Goal: Task Accomplishment & Management: Complete application form

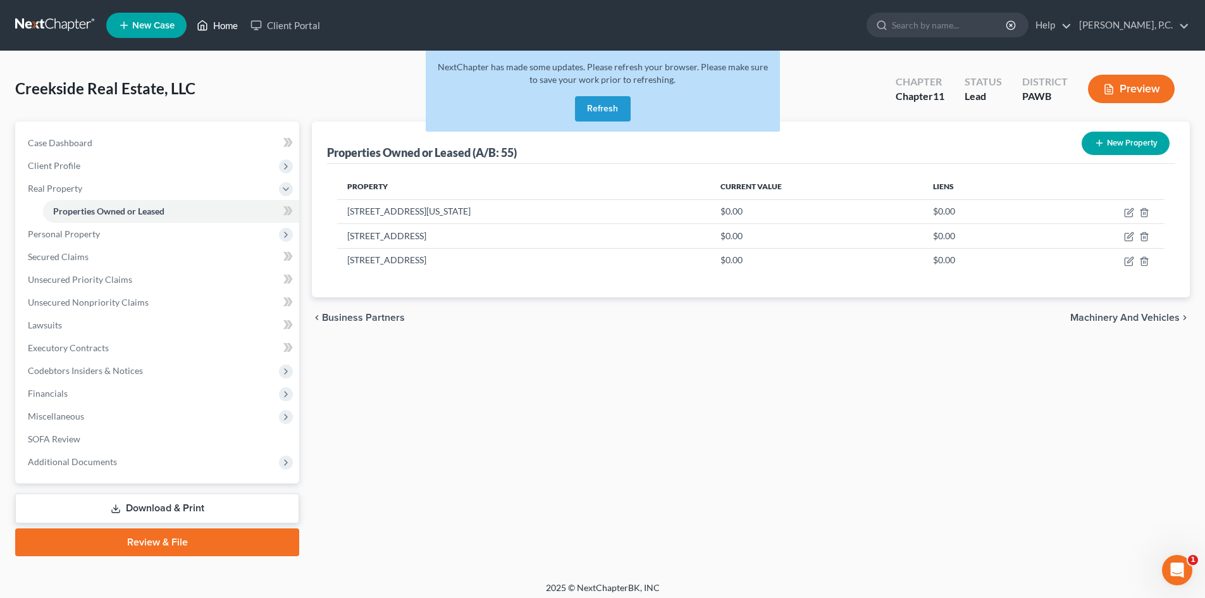
click at [224, 23] on link "Home" at bounding box center [217, 25] width 54 height 23
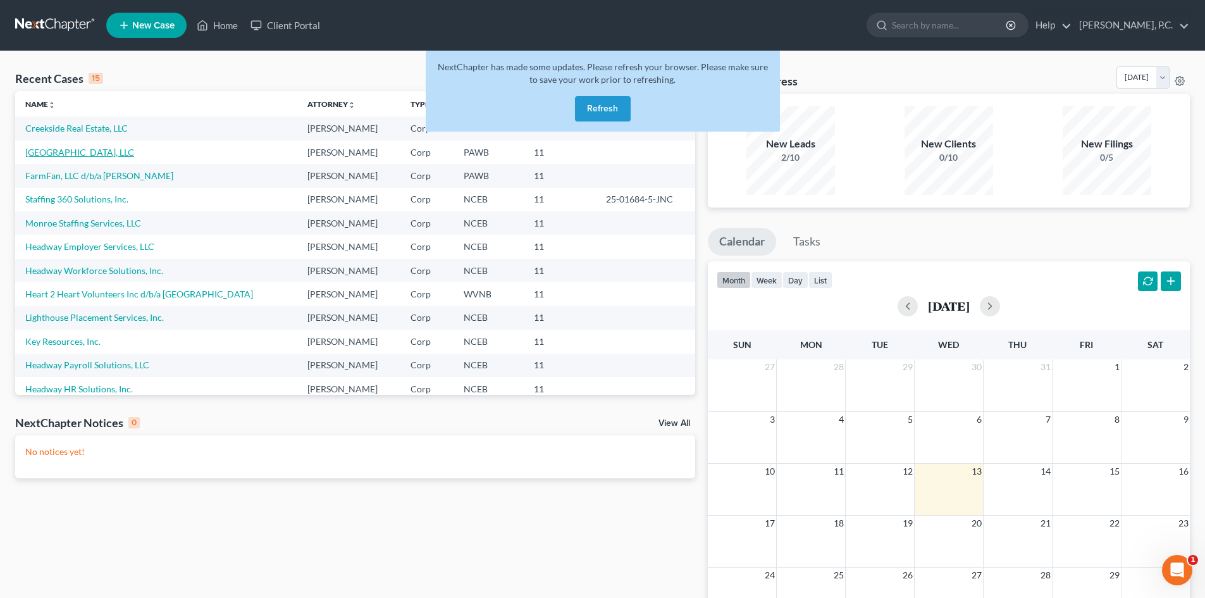
click at [93, 153] on link "[GEOGRAPHIC_DATA], LLC" at bounding box center [79, 152] width 109 height 11
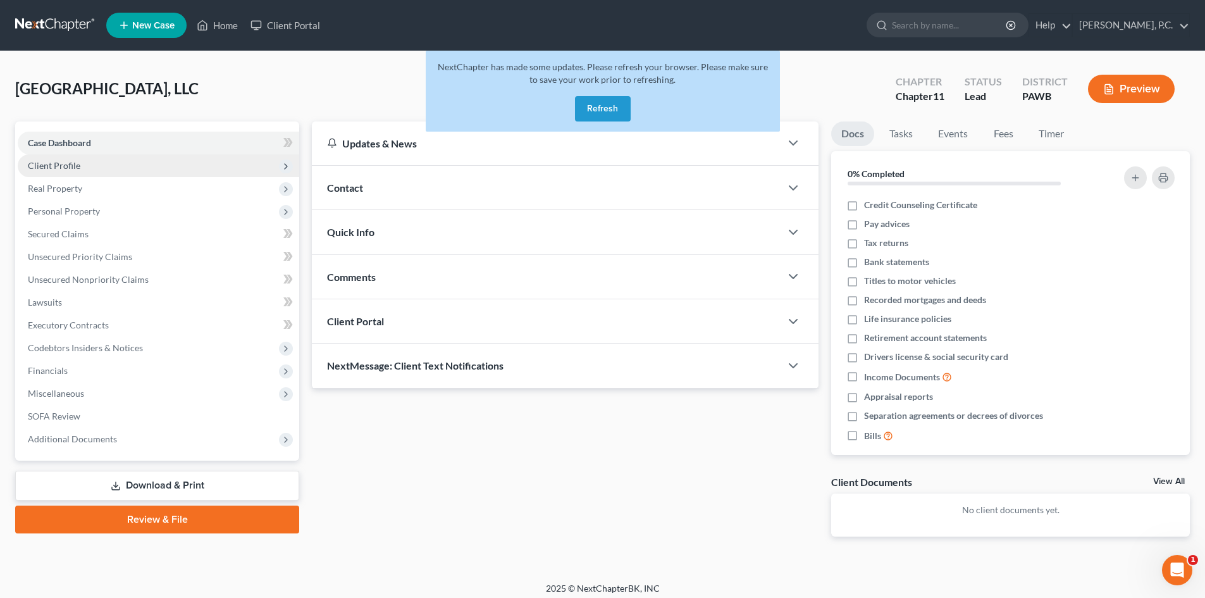
click at [55, 165] on span "Client Profile" at bounding box center [54, 165] width 53 height 11
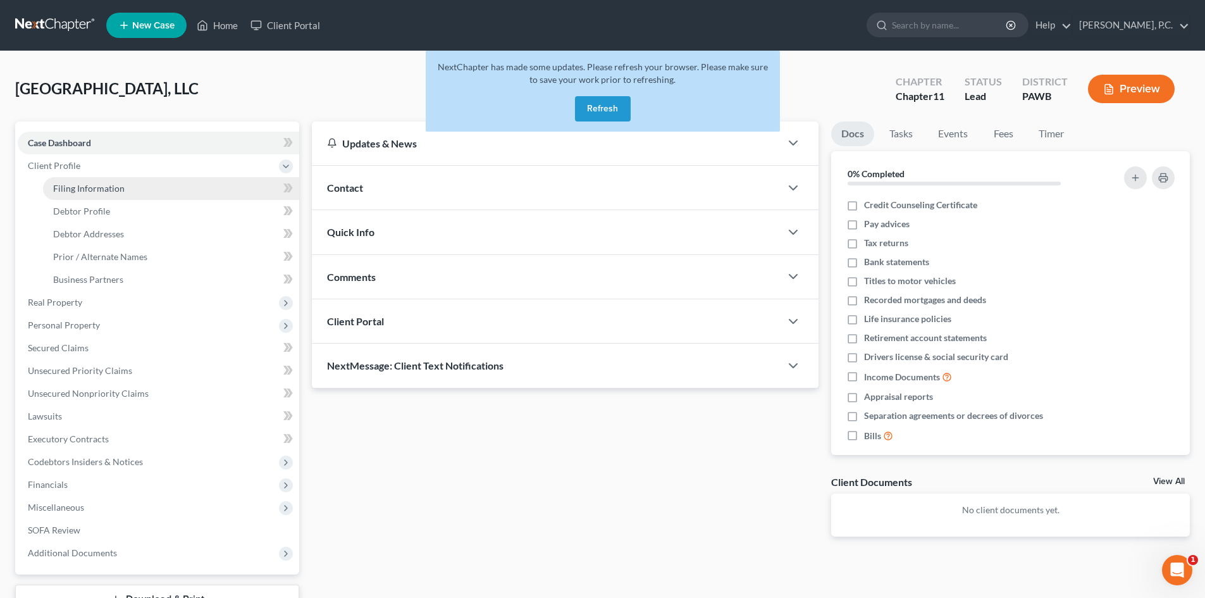
click at [75, 186] on span "Filing Information" at bounding box center [88, 188] width 71 height 11
select select "3"
select select "1"
select select "69"
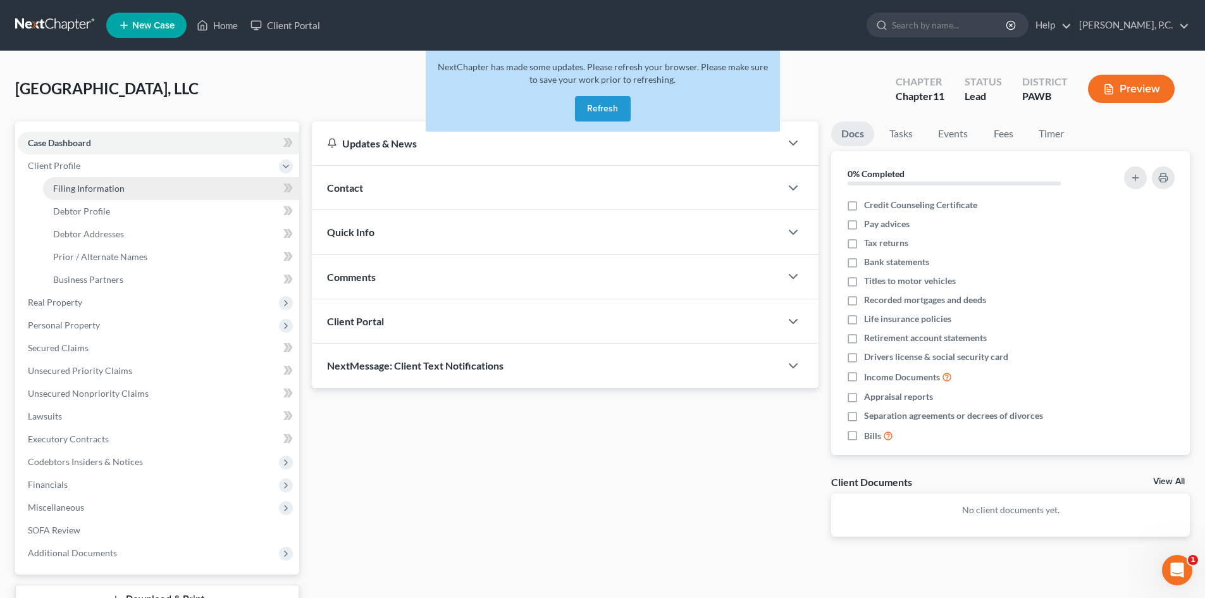
select select "0"
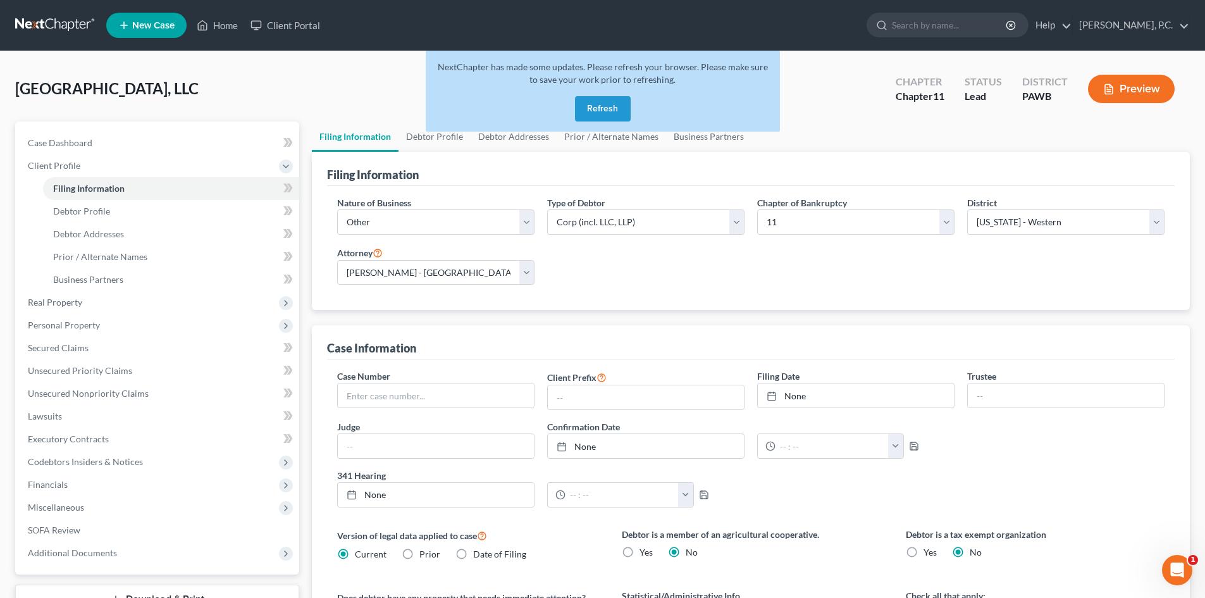
click at [442, 140] on div "NextChapter has made some updates. Please refresh your browser. Please make sur…" at bounding box center [603, 96] width 354 height 91
click at [437, 139] on div "NextChapter has made some updates. Please refresh your browser. Please make sur…" at bounding box center [603, 96] width 354 height 91
click at [524, 139] on div "NextChapter has made some updates. Please refresh your browser. Please make sur…" at bounding box center [603, 96] width 354 height 91
click at [521, 137] on div "NextChapter has made some updates. Please refresh your browser. Please make sur…" at bounding box center [603, 96] width 354 height 91
click at [603, 107] on button "Refresh" at bounding box center [603, 108] width 56 height 25
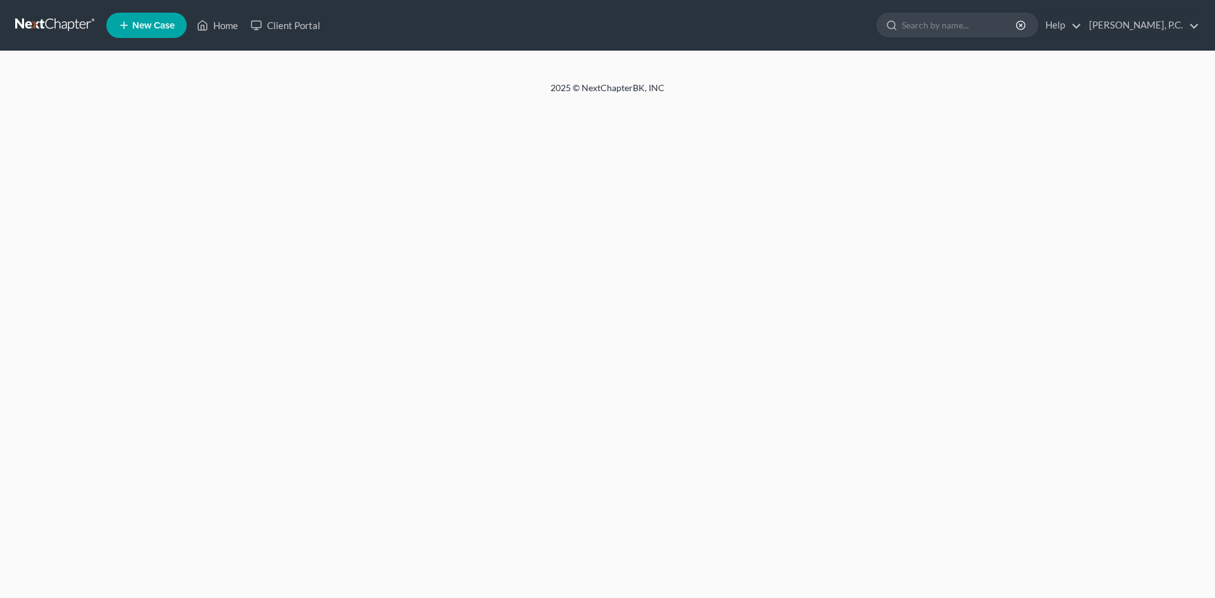
select select "3"
select select "1"
select select "69"
select select "0"
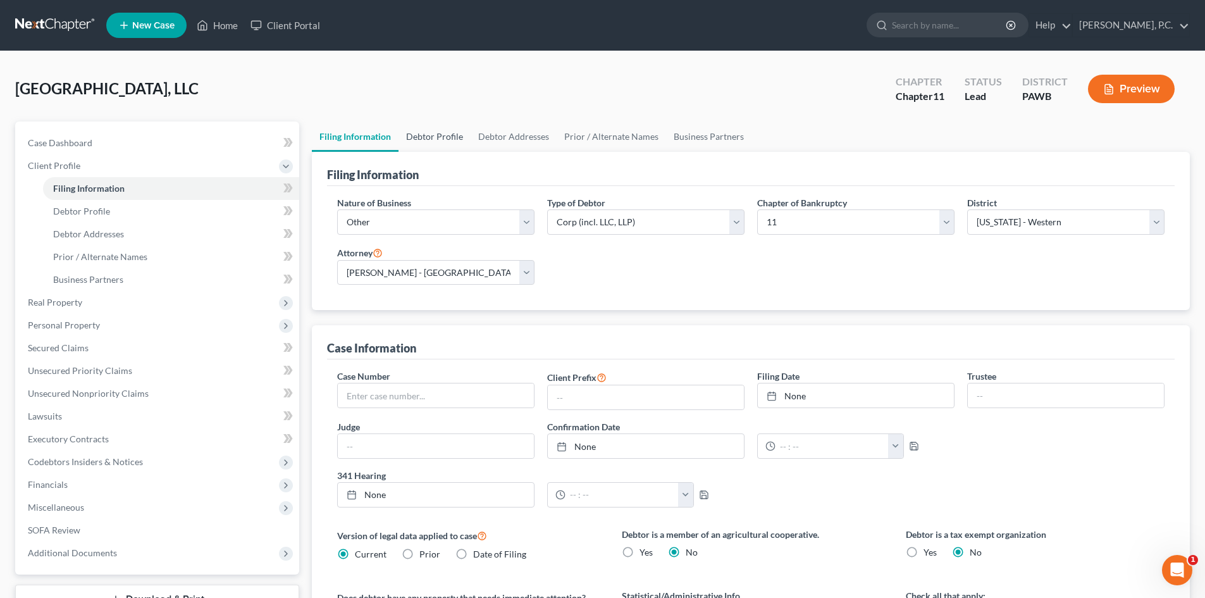
click at [435, 136] on link "Debtor Profile" at bounding box center [435, 136] width 72 height 30
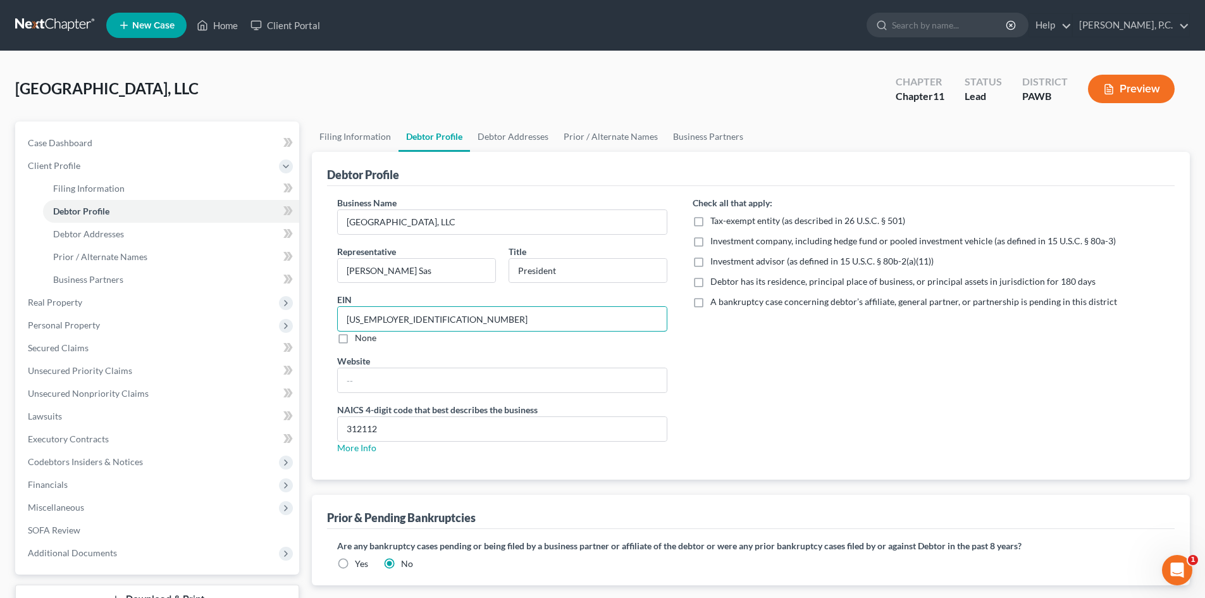
drag, startPoint x: 402, startPoint y: 320, endPoint x: 330, endPoint y: 316, distance: 71.6
click at [330, 316] on div "Business Name Creekside Springs, LLC Representative James J. Sas Title Presiden…" at bounding box center [503, 330] width 356 height 268
click at [407, 319] on input "74-3088693" at bounding box center [502, 319] width 329 height 24
click at [406, 320] on input "74-3088693" at bounding box center [502, 319] width 329 height 24
drag, startPoint x: 414, startPoint y: 315, endPoint x: 349, endPoint y: 316, distance: 65.8
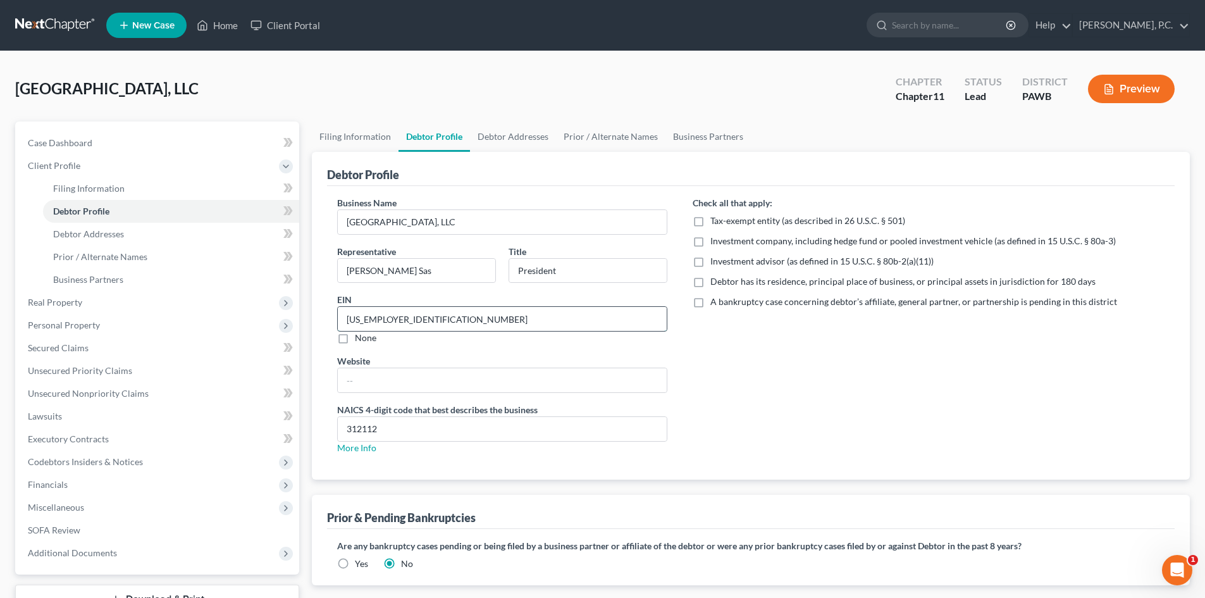
click at [349, 316] on input "74-3088693" at bounding box center [502, 319] width 329 height 24
click at [227, 22] on link "Home" at bounding box center [217, 25] width 54 height 23
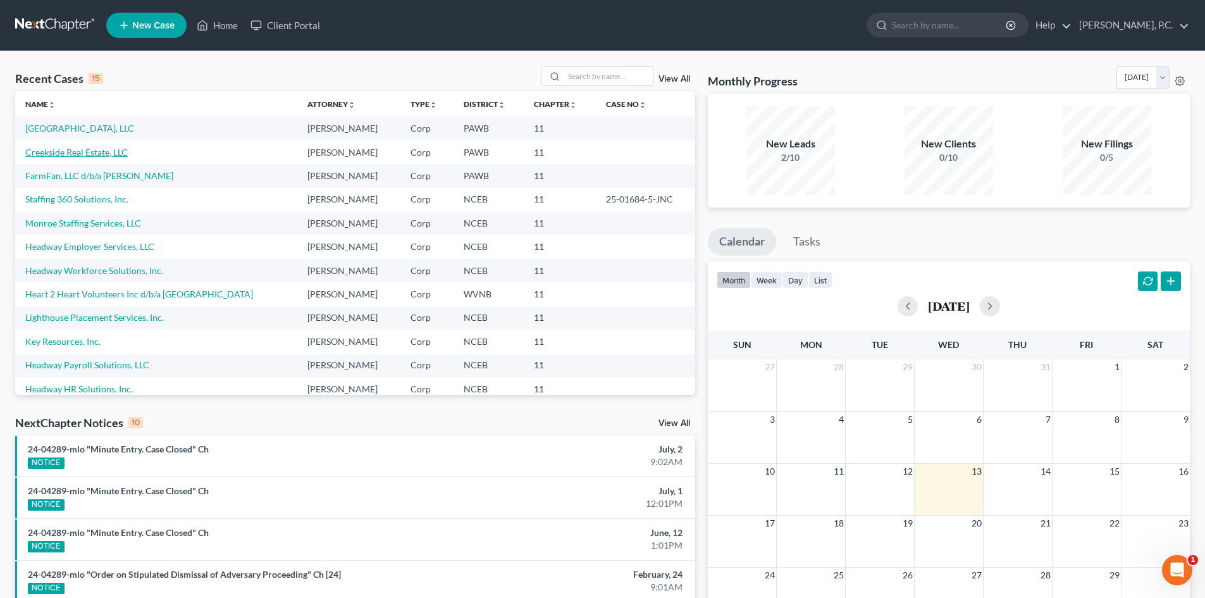
click at [86, 153] on link "Creekside Real Estate, LLC" at bounding box center [76, 152] width 102 height 11
select select "4"
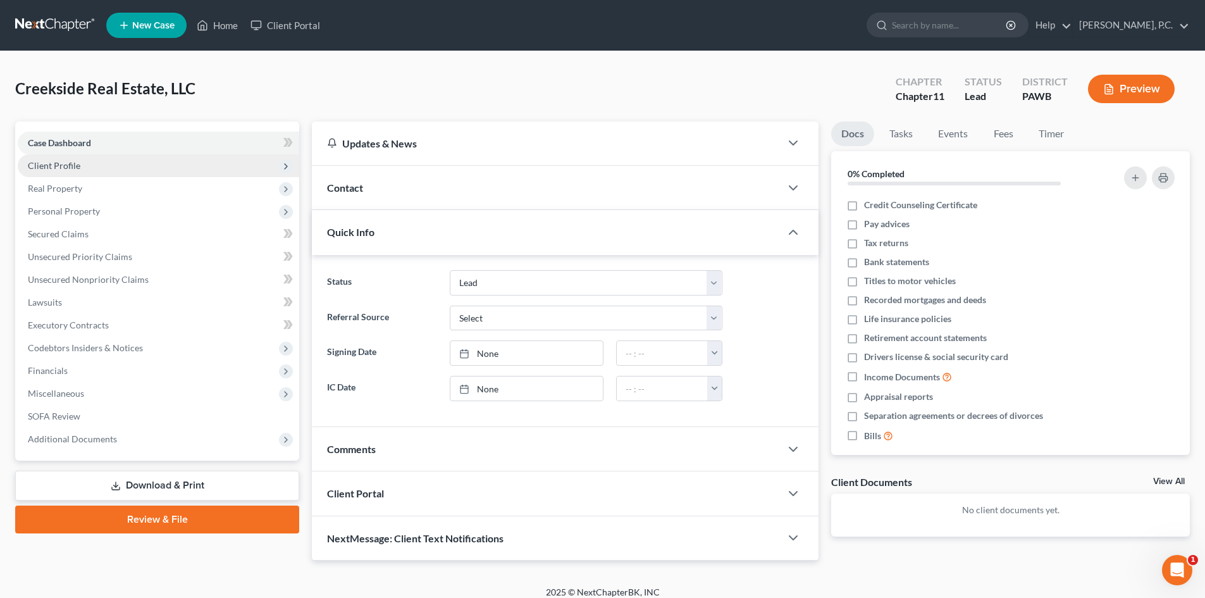
click at [91, 162] on span "Client Profile" at bounding box center [159, 165] width 282 height 23
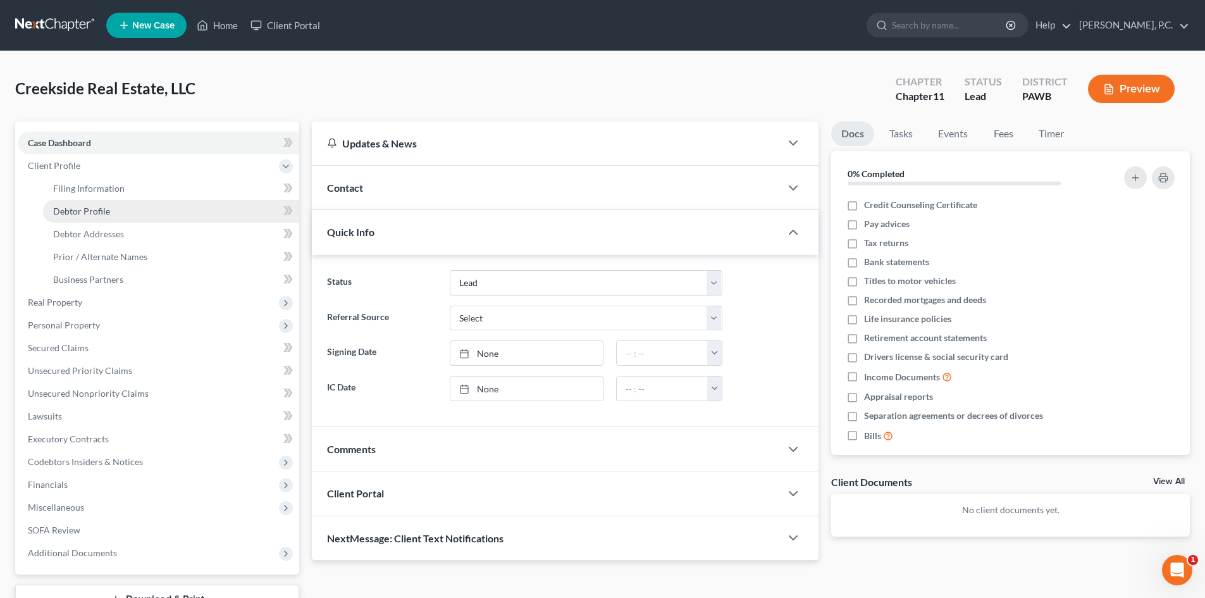
click at [106, 209] on span "Debtor Profile" at bounding box center [81, 211] width 57 height 11
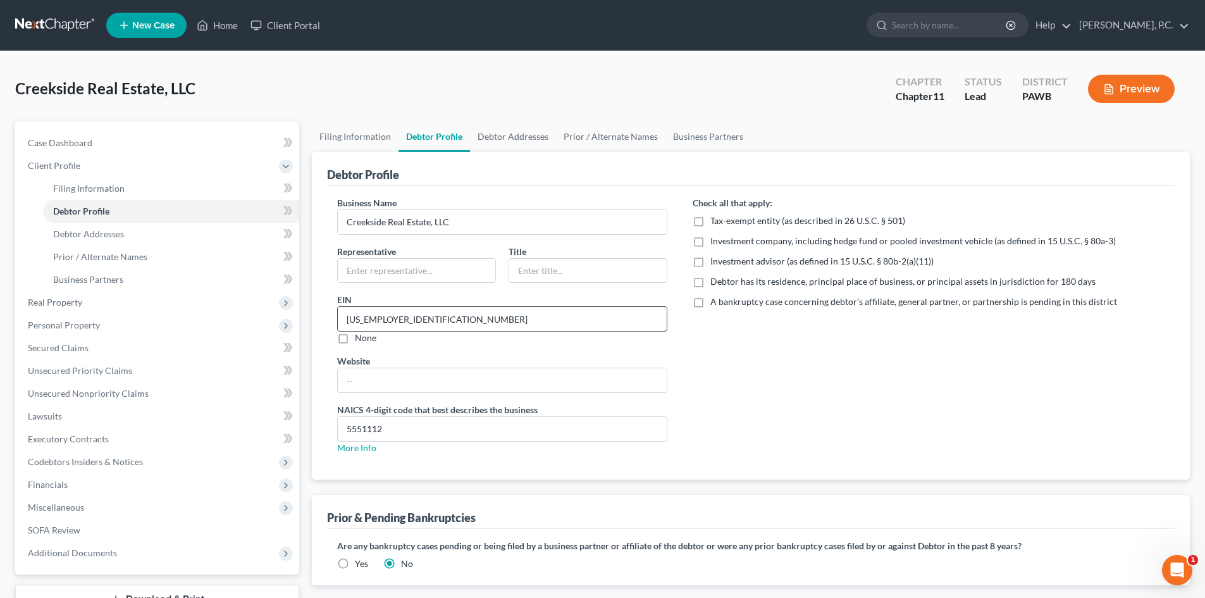
click at [407, 320] on input "74-3088697" at bounding box center [502, 319] width 329 height 24
drag, startPoint x: 411, startPoint y: 320, endPoint x: 347, endPoint y: 315, distance: 64.7
click at [347, 315] on input "74-3088697" at bounding box center [502, 319] width 329 height 24
